Goal: Task Accomplishment & Management: Complete application form

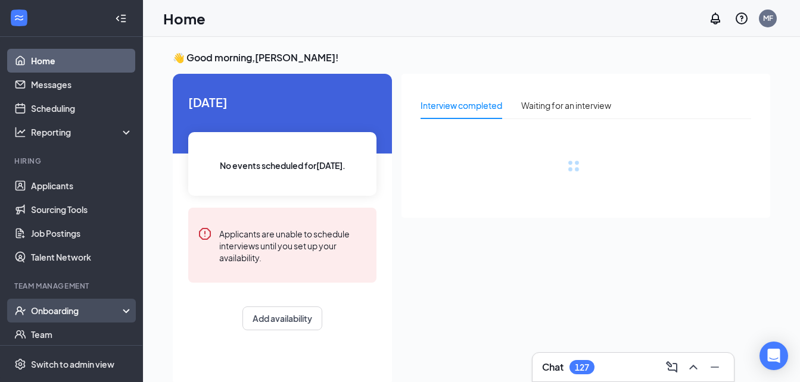
click at [97, 313] on div "Onboarding" at bounding box center [77, 311] width 92 height 12
click at [124, 310] on icon at bounding box center [129, 310] width 10 height 0
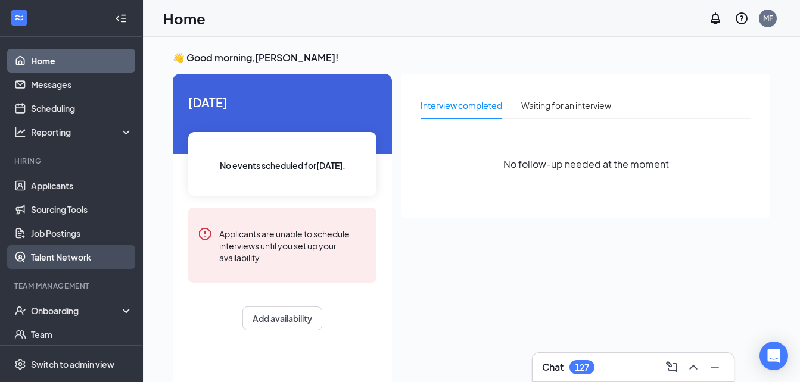
scroll to position [97, 0]
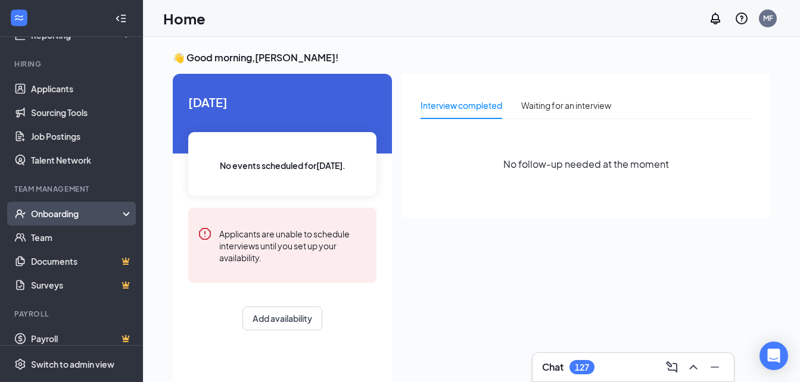
click at [88, 215] on div "Onboarding" at bounding box center [77, 214] width 92 height 12
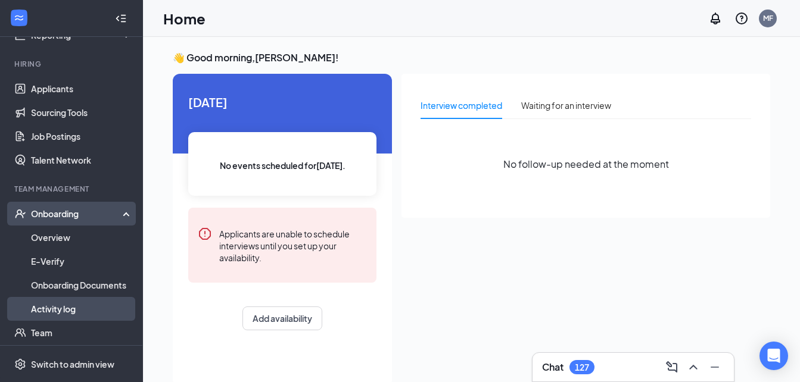
click at [77, 312] on link "Activity log" at bounding box center [82, 309] width 102 height 24
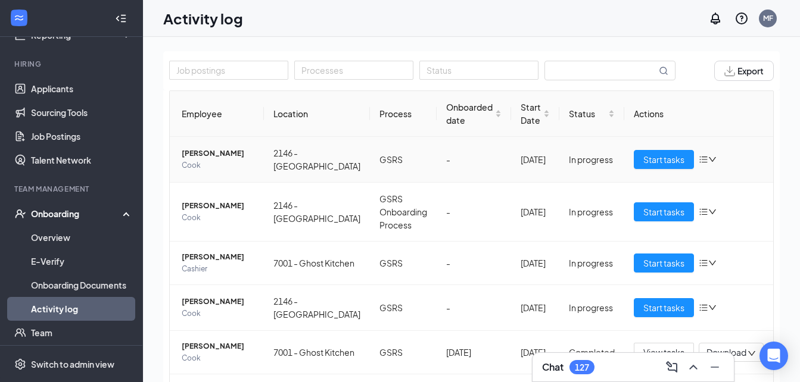
click at [699, 163] on icon "bars" at bounding box center [703, 160] width 8 height 7
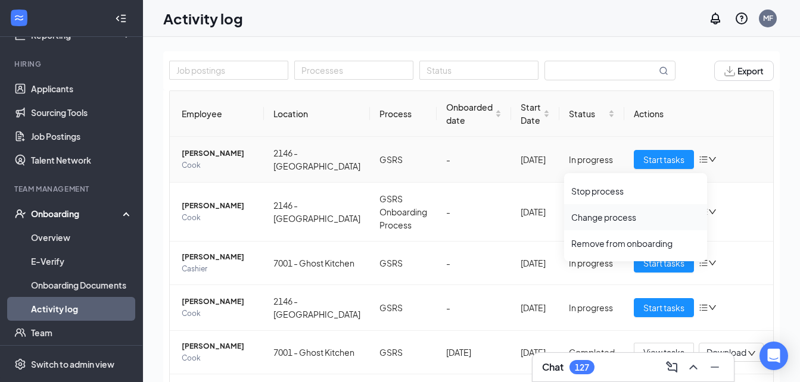
click at [625, 218] on div "Change process" at bounding box center [635, 217] width 129 height 12
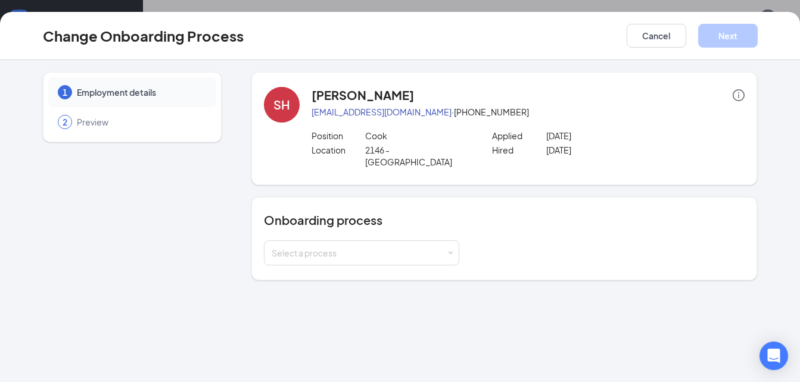
click at [447, 228] on div "Onboarding process Select a process" at bounding box center [504, 239] width 481 height 54
click at [643, 39] on button "Cancel" at bounding box center [657, 36] width 60 height 24
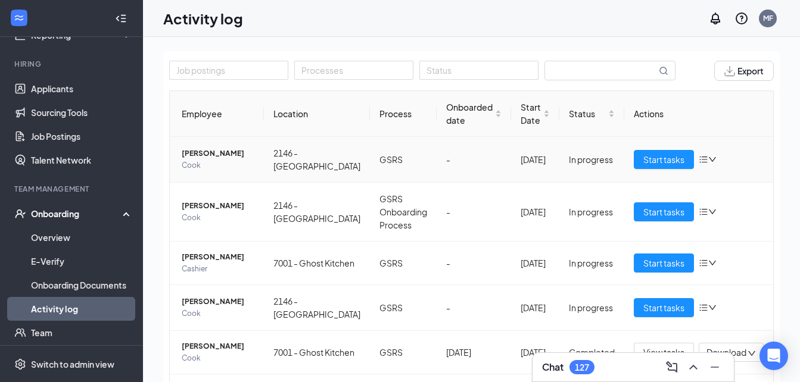
click at [708, 164] on icon "down" at bounding box center [712, 159] width 8 height 8
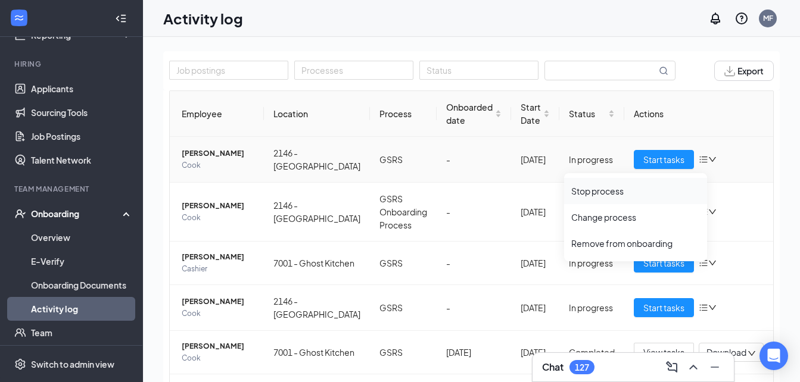
click at [649, 189] on div "Stop process" at bounding box center [635, 191] width 129 height 12
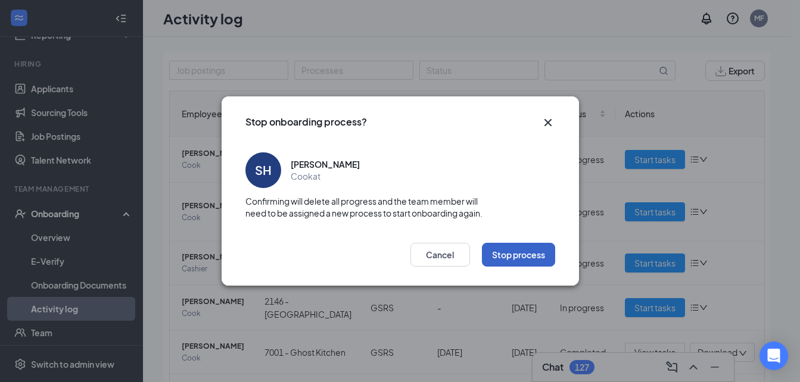
click at [504, 264] on button "Stop process" at bounding box center [518, 255] width 73 height 24
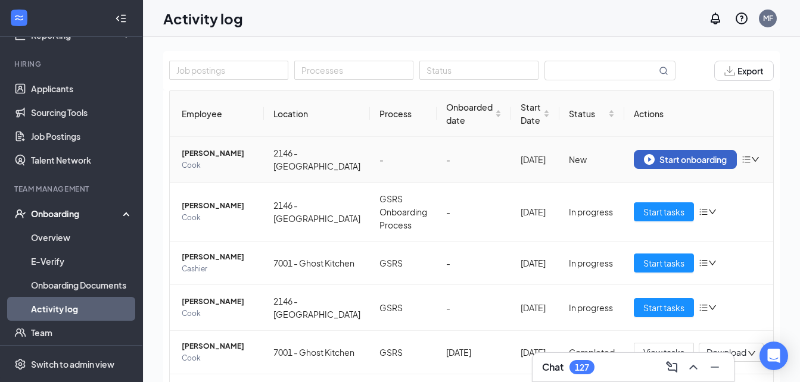
click at [659, 165] on div "Start onboarding" at bounding box center [685, 159] width 83 height 11
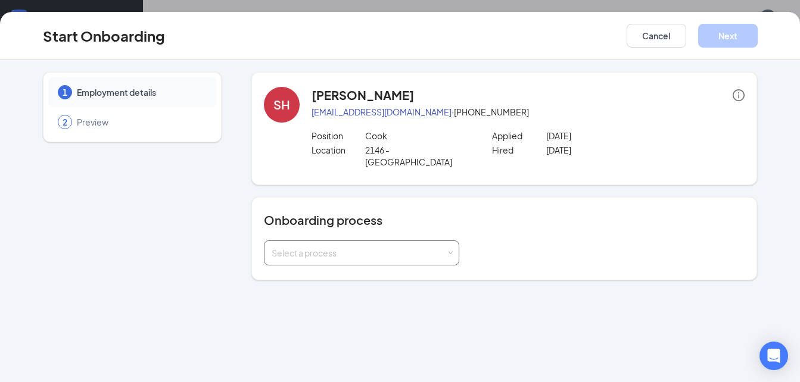
click at [438, 247] on div "Select a process" at bounding box center [359, 253] width 175 height 12
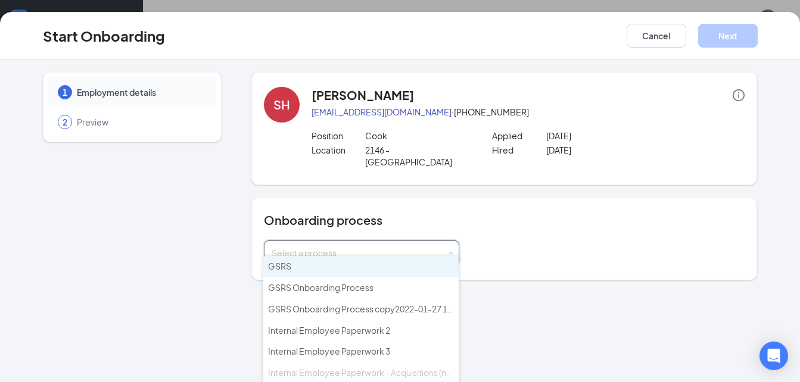
click at [438, 245] on input at bounding box center [362, 253] width 180 height 24
click at [431, 260] on li "GSRS" at bounding box center [360, 266] width 195 height 21
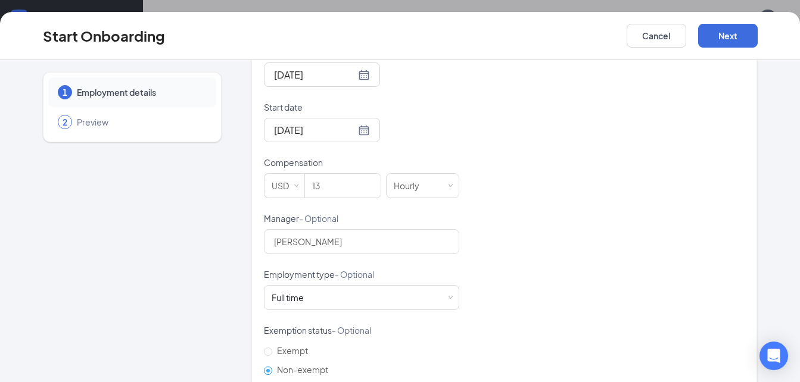
scroll to position [316, 0]
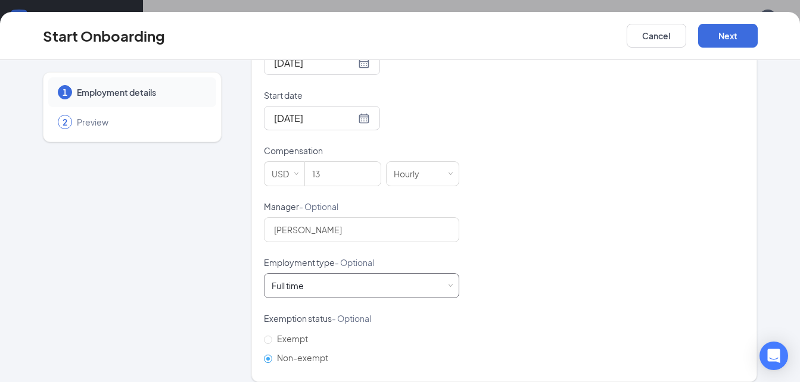
click at [434, 276] on div "Full time Works 30+ hours per week and is reasonably expected to work" at bounding box center [362, 286] width 180 height 24
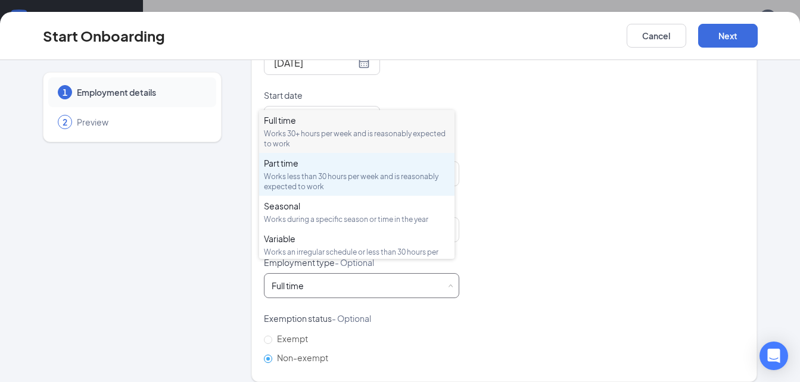
click at [410, 183] on div "Works less than 30 hours per week and is reasonably expected to work" at bounding box center [357, 182] width 186 height 20
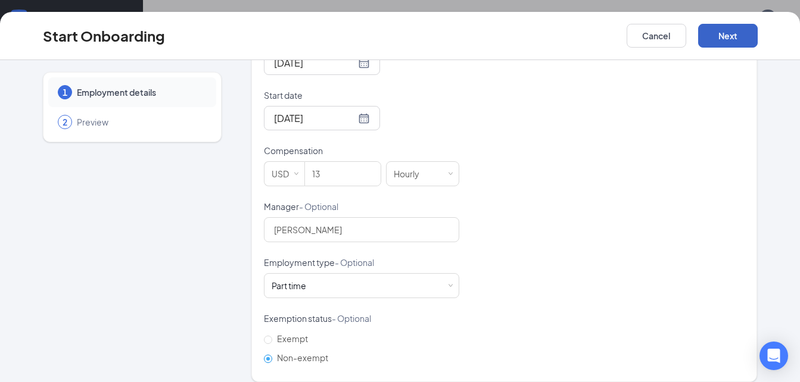
click at [742, 27] on button "Next" at bounding box center [728, 36] width 60 height 24
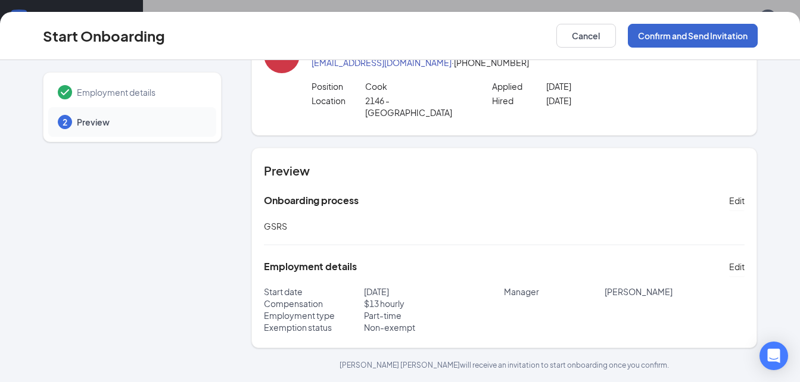
scroll to position [38, 0]
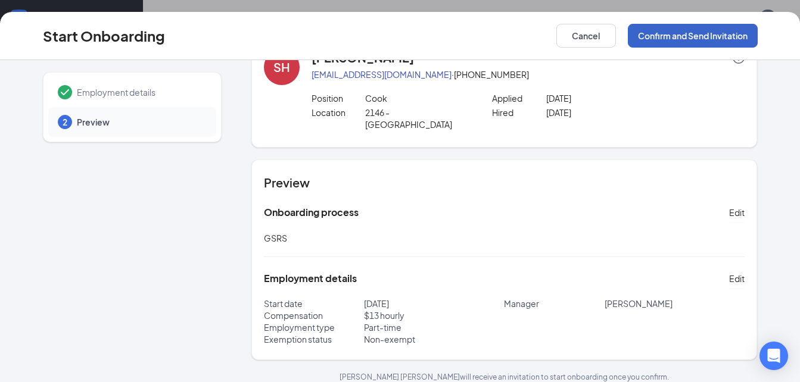
click at [727, 32] on button "Confirm and Send Invitation" at bounding box center [693, 36] width 130 height 24
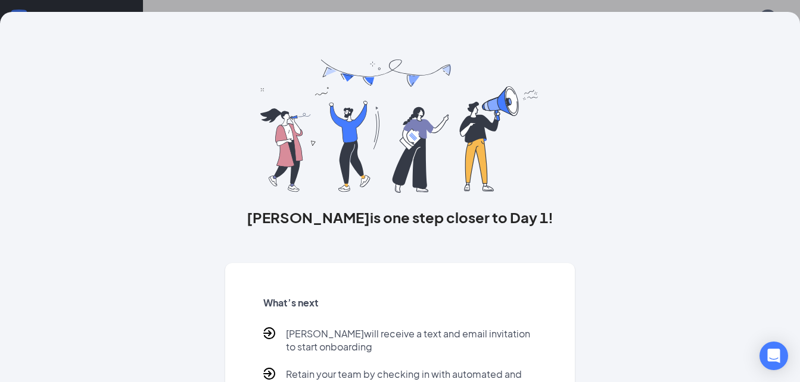
scroll to position [91, 0]
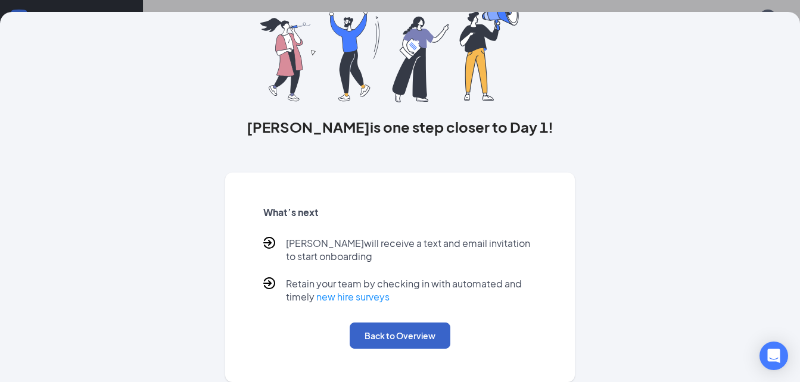
click at [434, 339] on button "Back to Overview" at bounding box center [400, 336] width 101 height 26
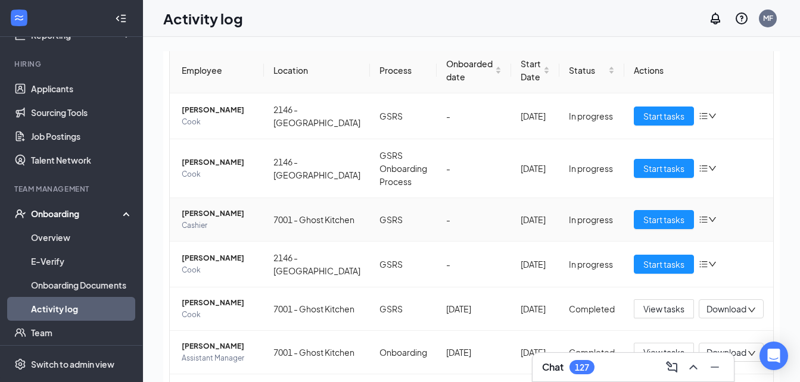
scroll to position [46, 0]
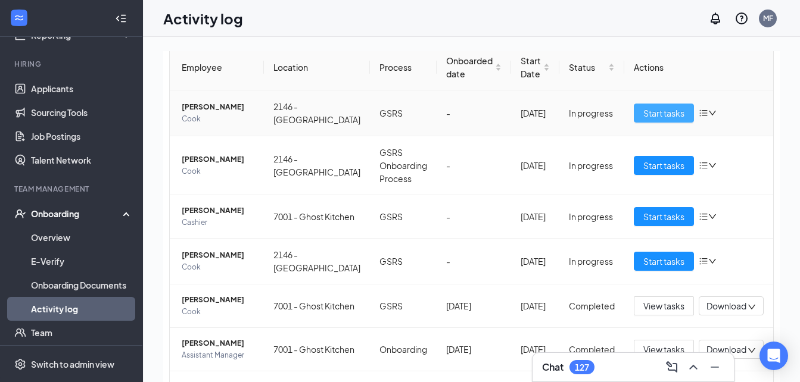
click at [658, 120] on span "Start tasks" at bounding box center [663, 113] width 41 height 13
